Goal: Task Accomplishment & Management: Manage account settings

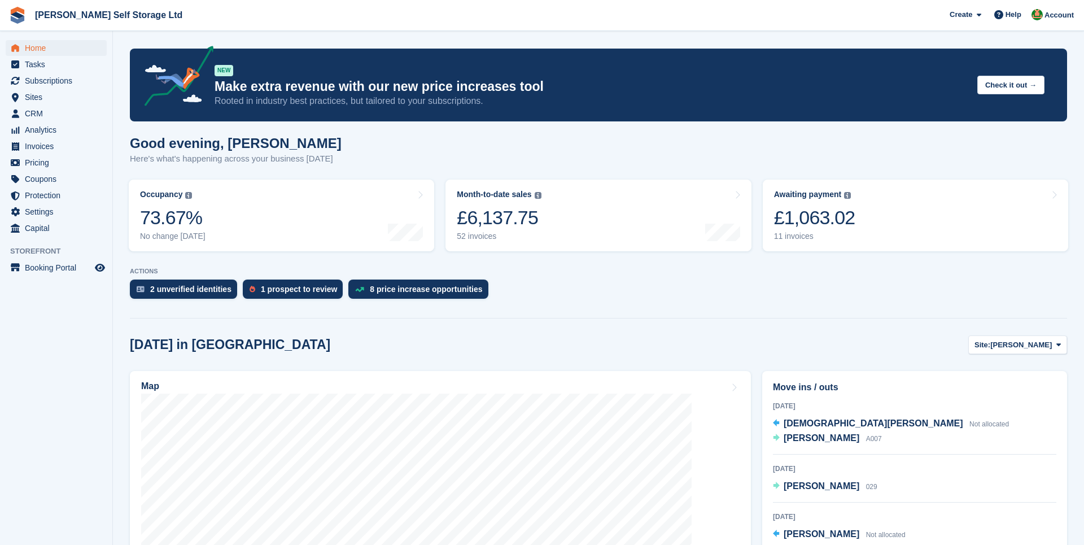
click at [36, 50] on span "Home" at bounding box center [59, 48] width 68 height 16
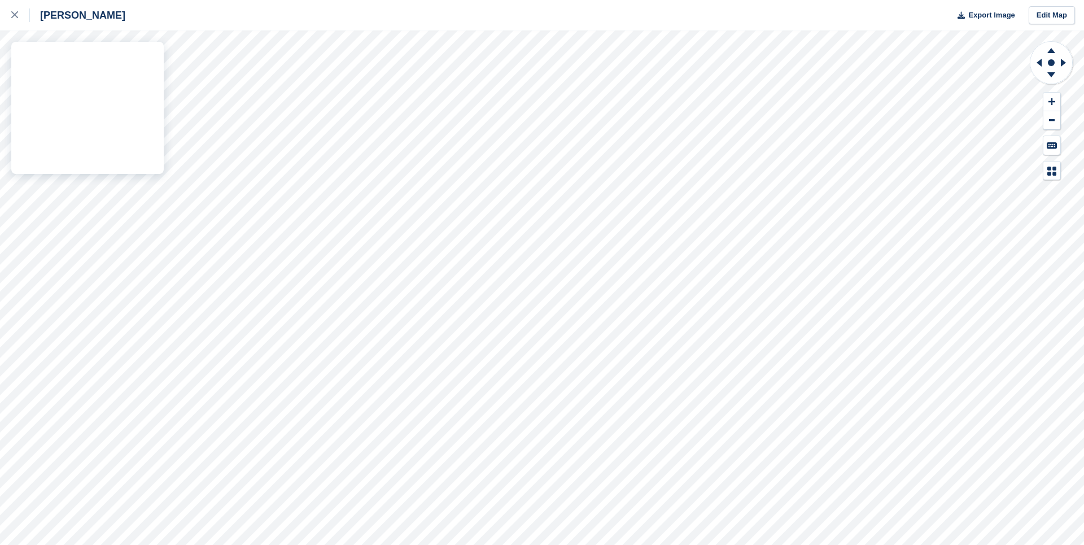
click at [28, 170] on div "Crosby Export Image Edit Map" at bounding box center [542, 272] width 1084 height 545
click at [37, 122] on div "Crosby Export Image Edit Map" at bounding box center [542, 272] width 1084 height 545
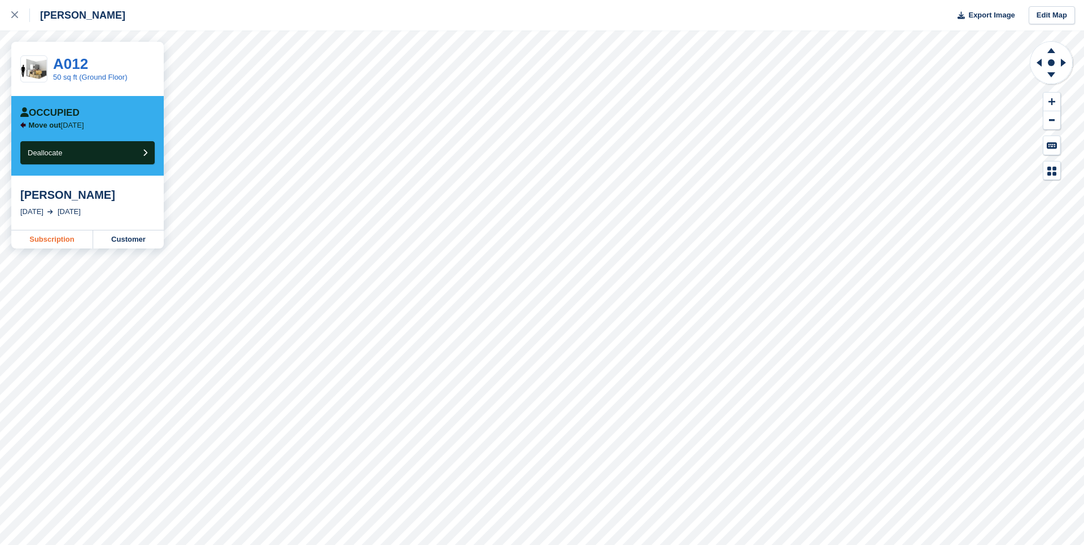
click at [54, 237] on link "Subscription" at bounding box center [52, 239] width 82 height 18
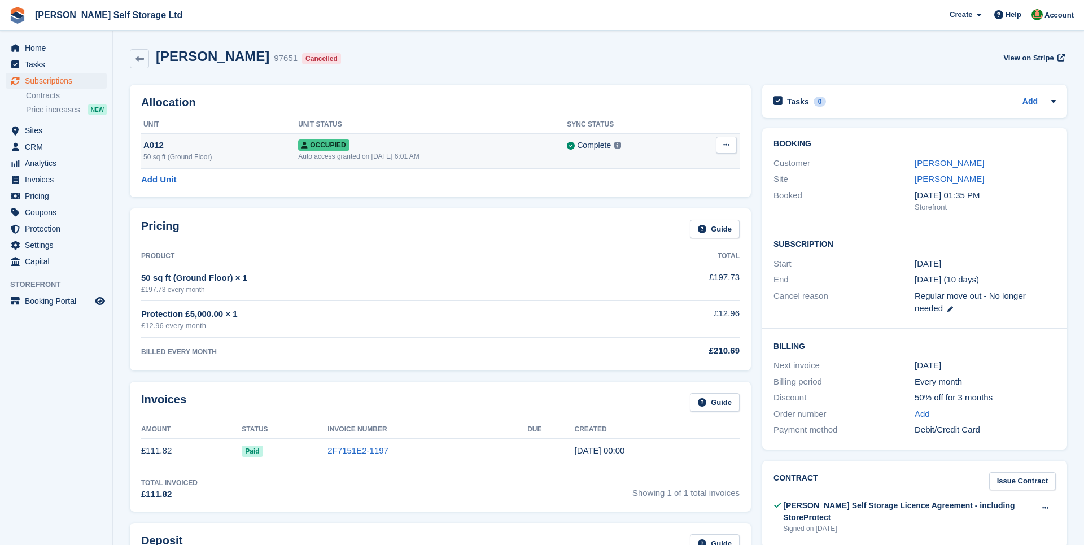
click at [725, 144] on icon at bounding box center [726, 144] width 6 height 7
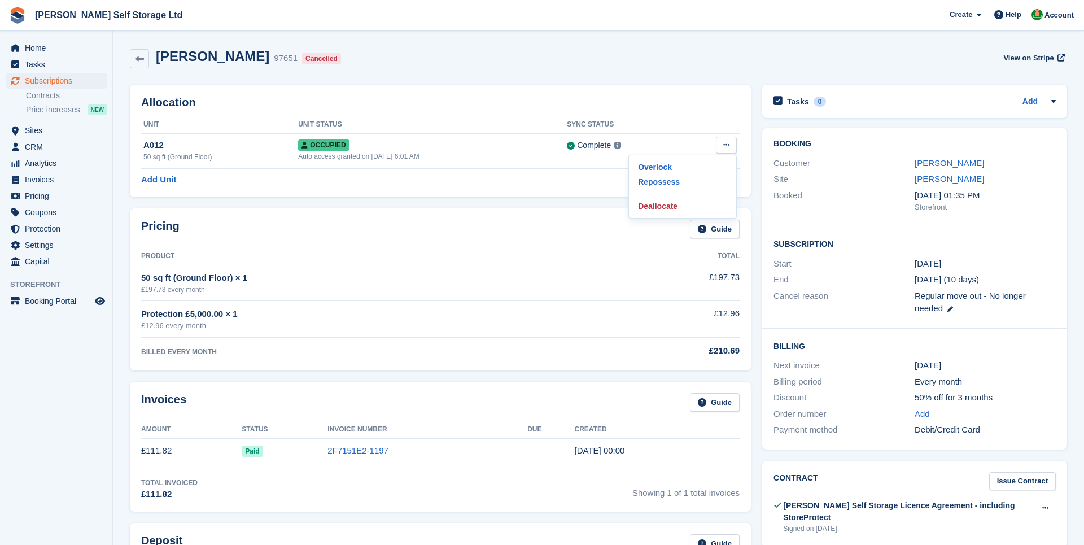
click at [633, 67] on div "Hannah McGrath 97651 Cancelled View on Stripe" at bounding box center [598, 59] width 937 height 20
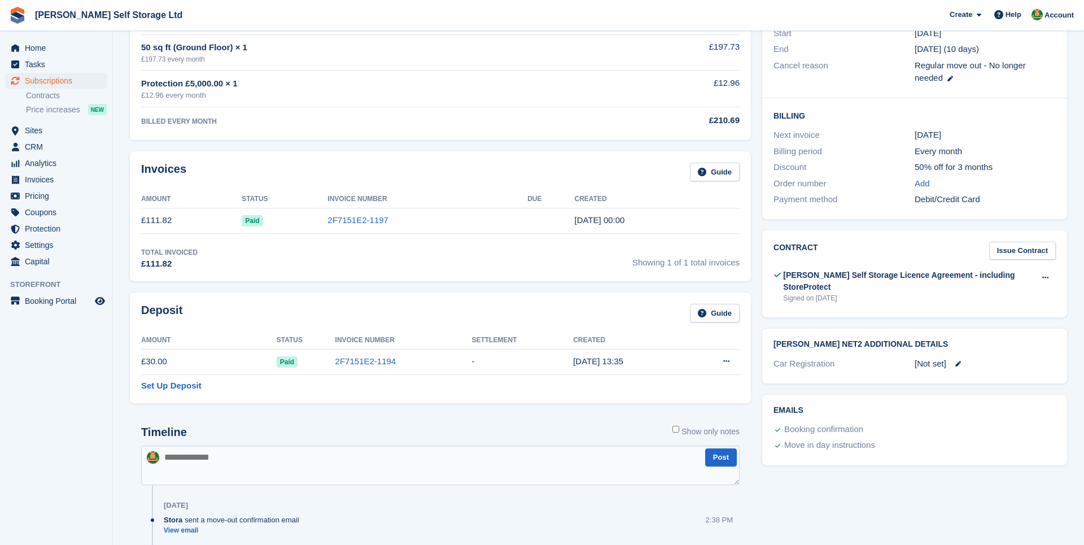
scroll to position [261, 0]
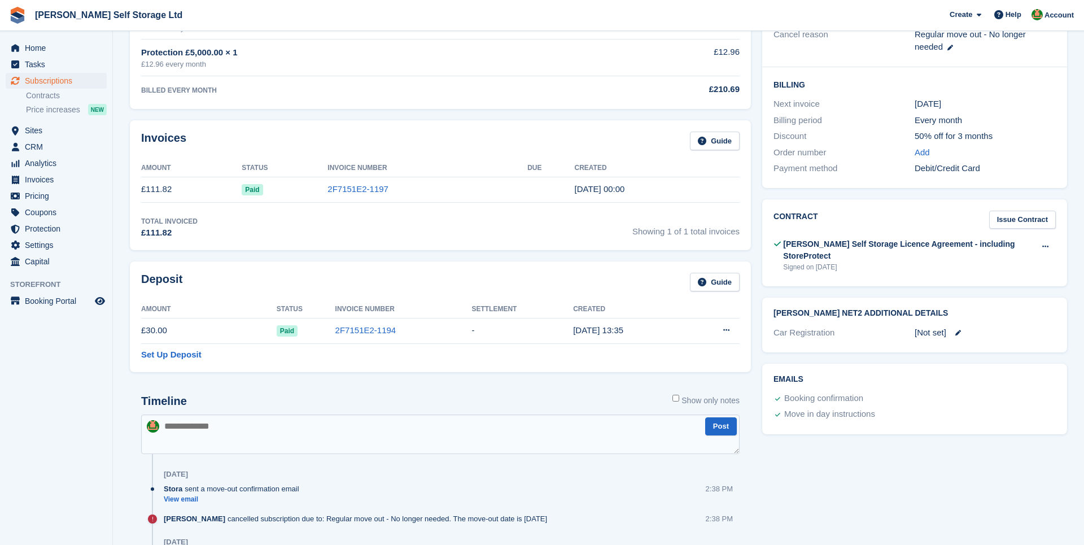
click at [122, 252] on section "Hannah McGrath 97651 Cancelled View on Stripe Allocation Unit Unit Status Sync …" at bounding box center [598, 314] width 971 height 1151
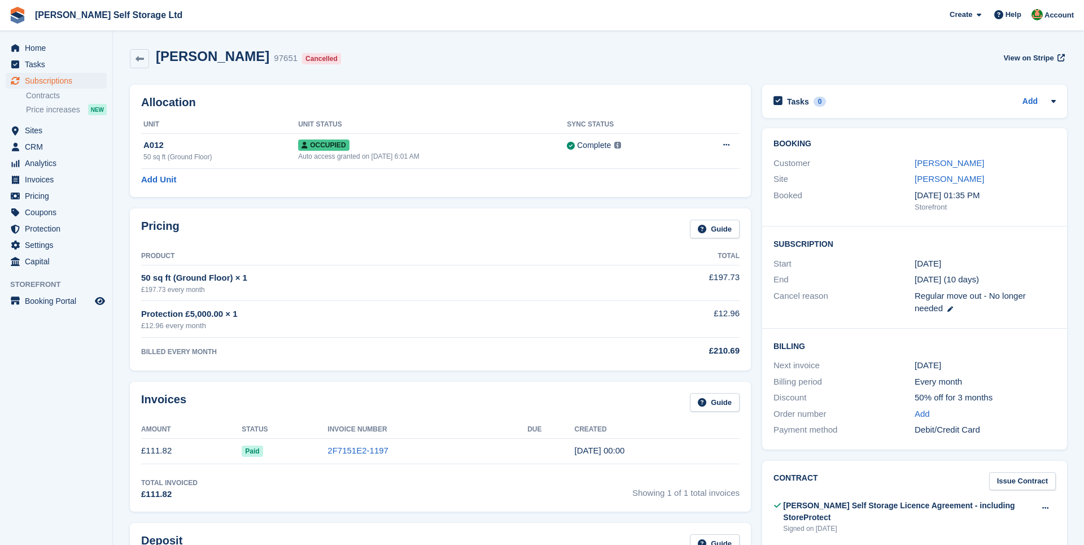
scroll to position [0, 0]
click at [757, 195] on div "Booking Customer Hannah McGrath Site Crosby Booked 24 Jul, 01:35 PM Storefront …" at bounding box center [914, 288] width 316 height 332
click at [642, 370] on div "Pricing Guide Product Total 50 sq ft (Ground Floor) × 1 £197.73 every month £19…" at bounding box center [440, 289] width 632 height 173
